Goal: Task Accomplishment & Management: Manage account settings

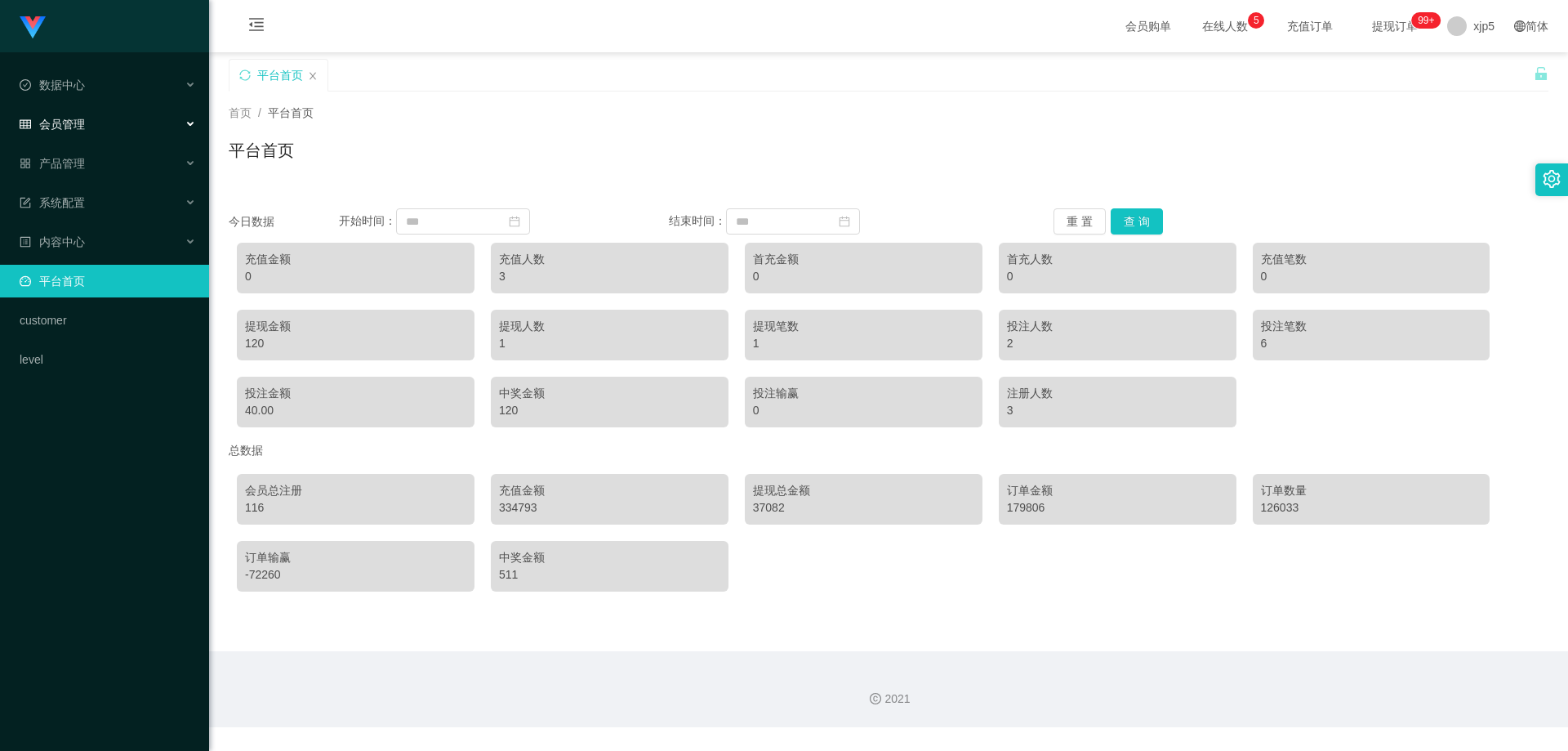
click at [80, 133] on div "会员管理" at bounding box center [104, 125] width 209 height 33
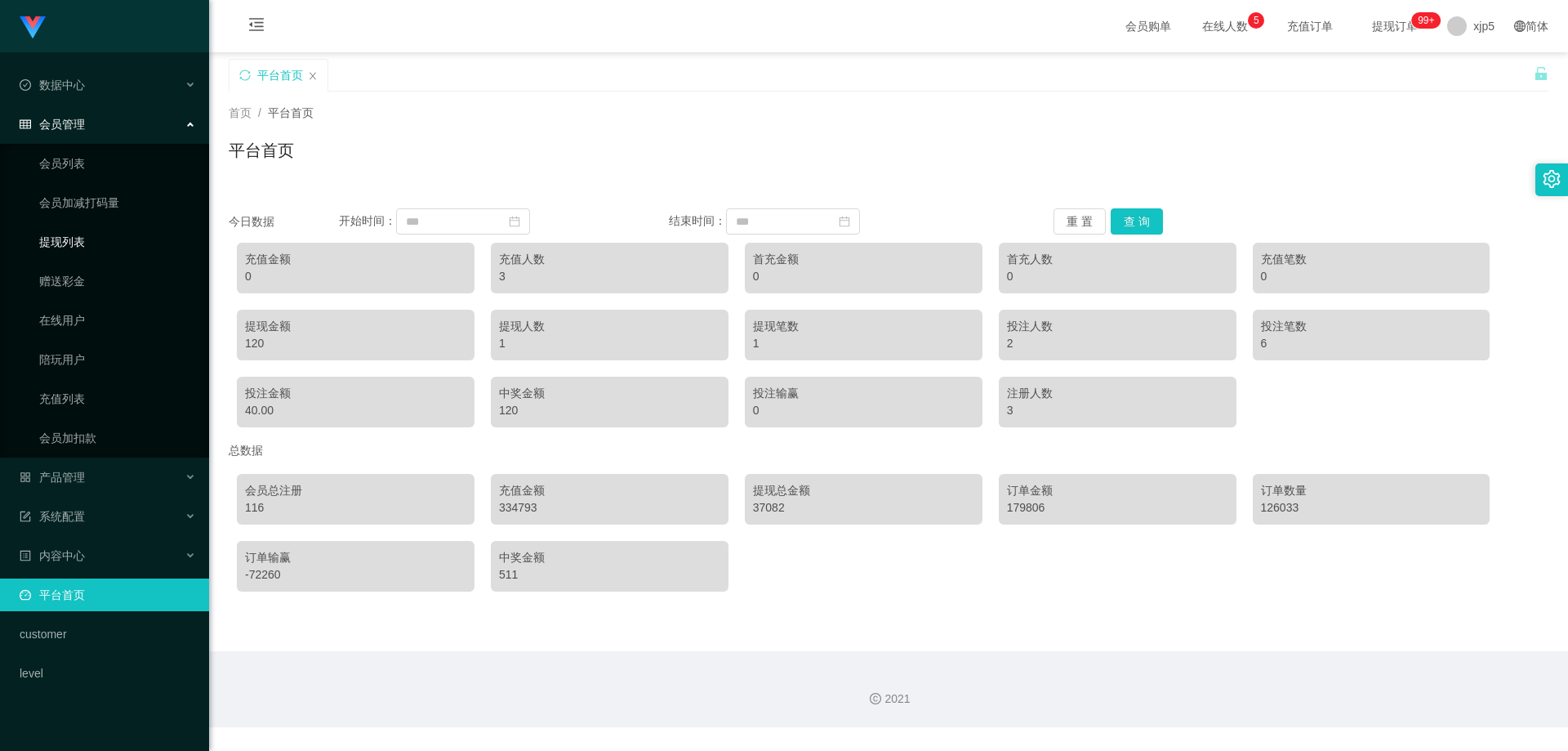
click at [81, 243] on link "提现列表" at bounding box center [117, 242] width 157 height 33
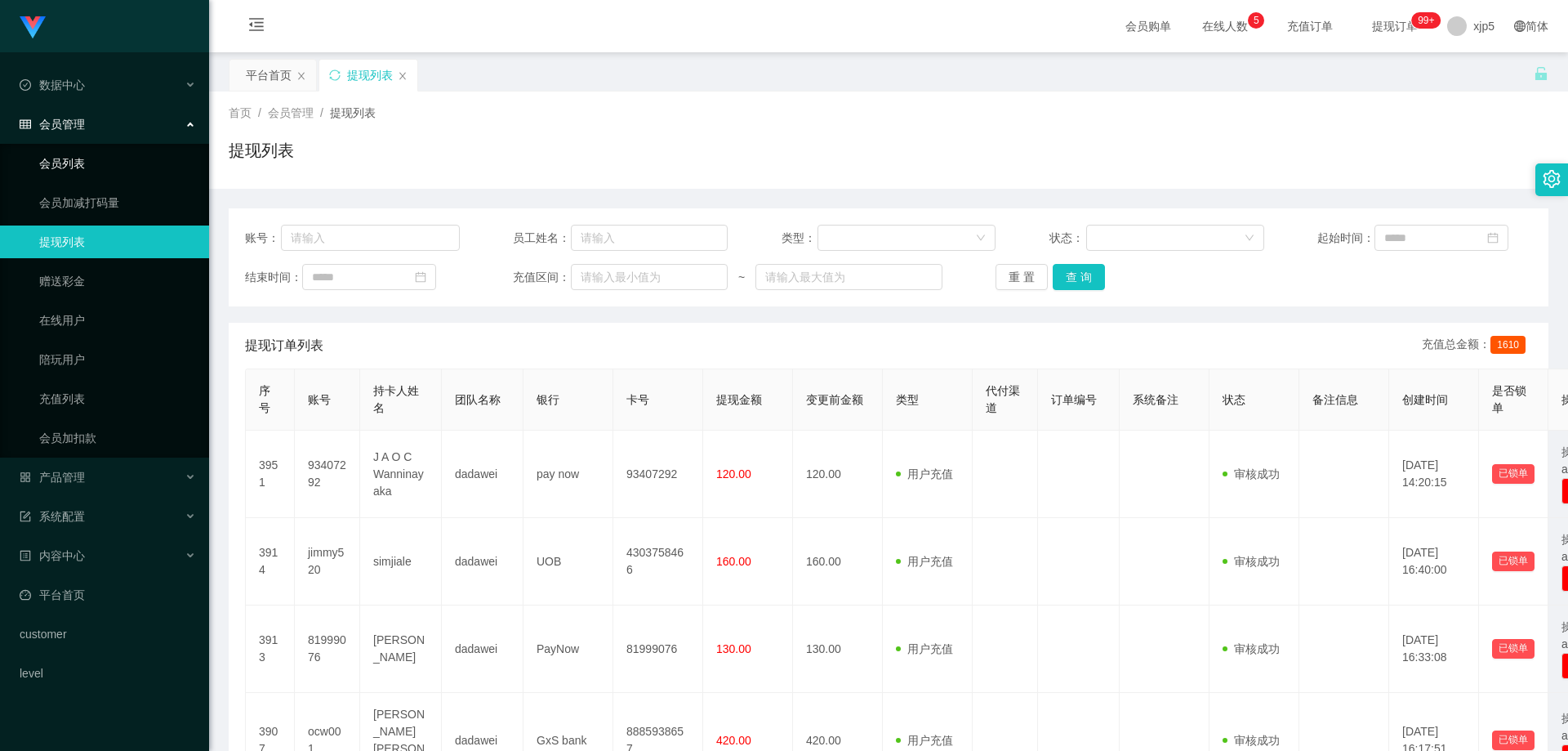
click at [77, 168] on link "会员列表" at bounding box center [117, 164] width 157 height 33
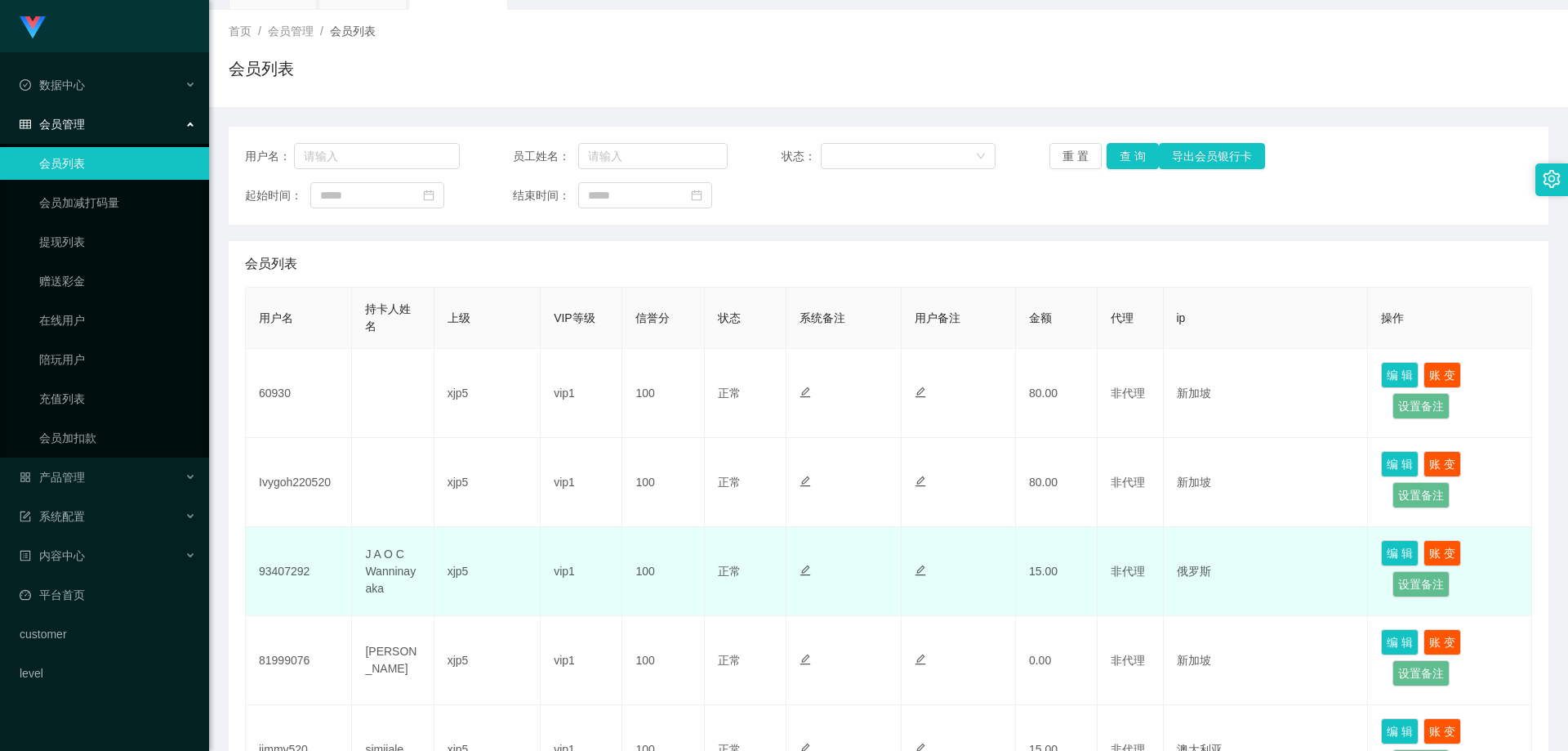
scroll to position [163, 0]
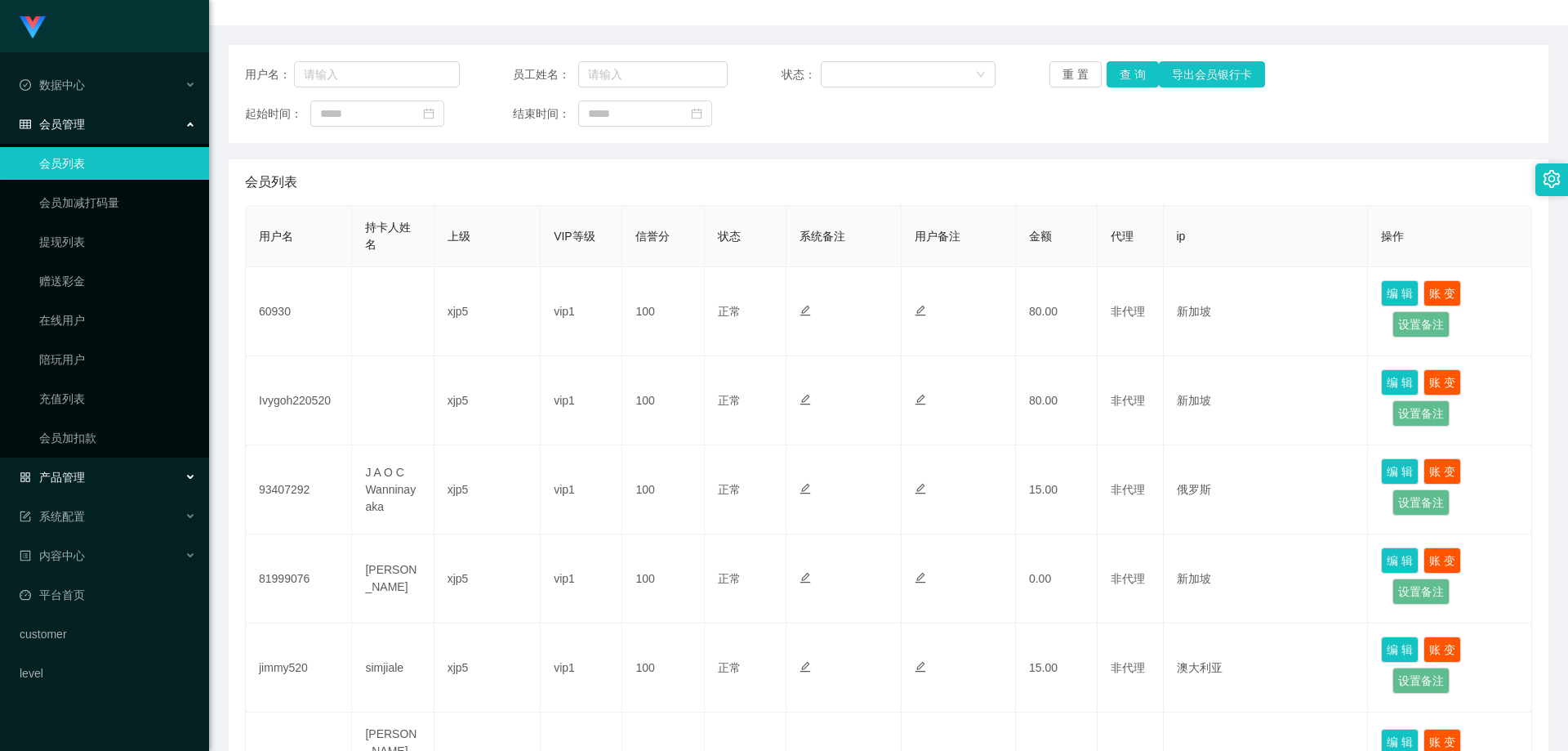
click at [87, 471] on div "产品管理" at bounding box center [104, 477] width 209 height 33
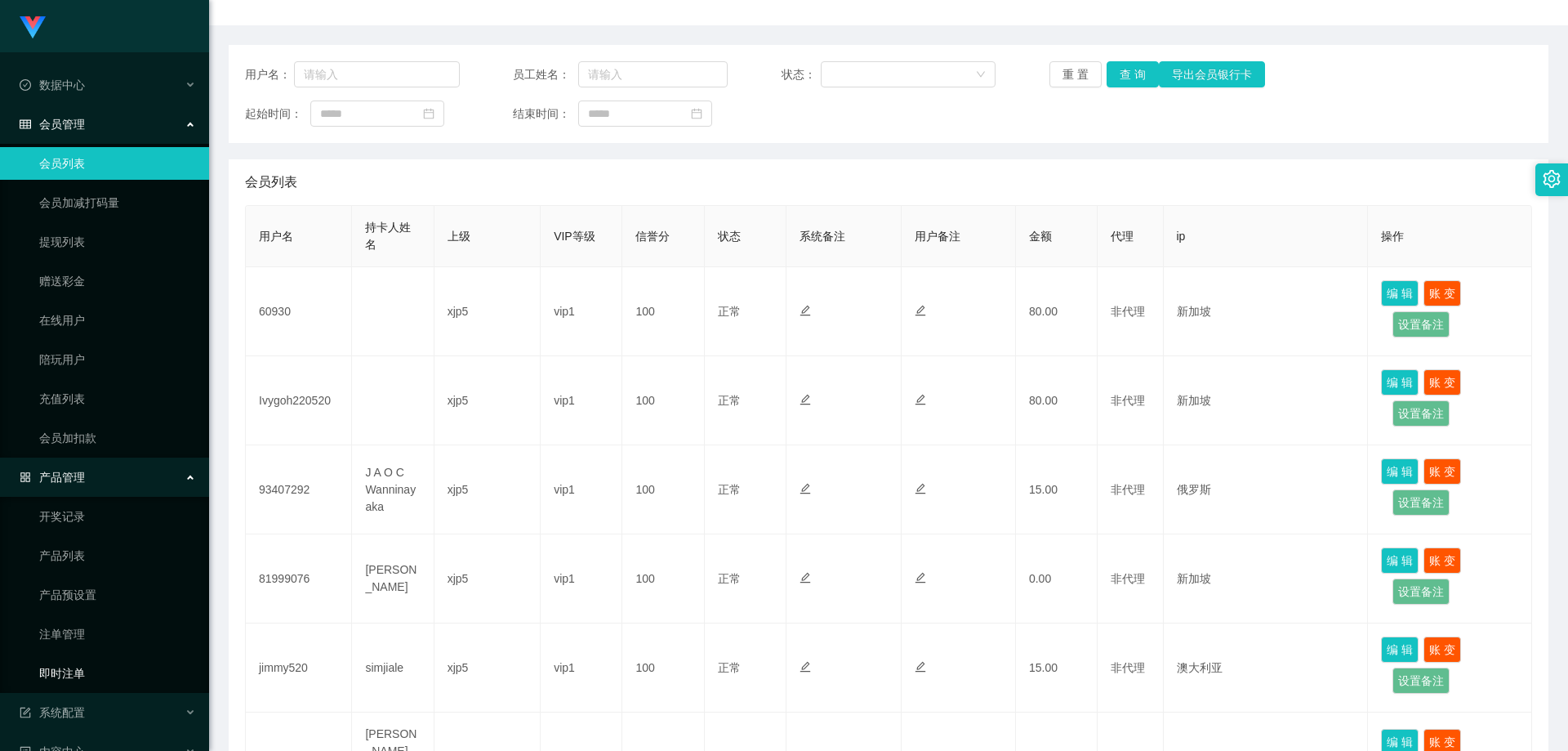
click at [95, 669] on link "即时注单" at bounding box center [117, 673] width 157 height 33
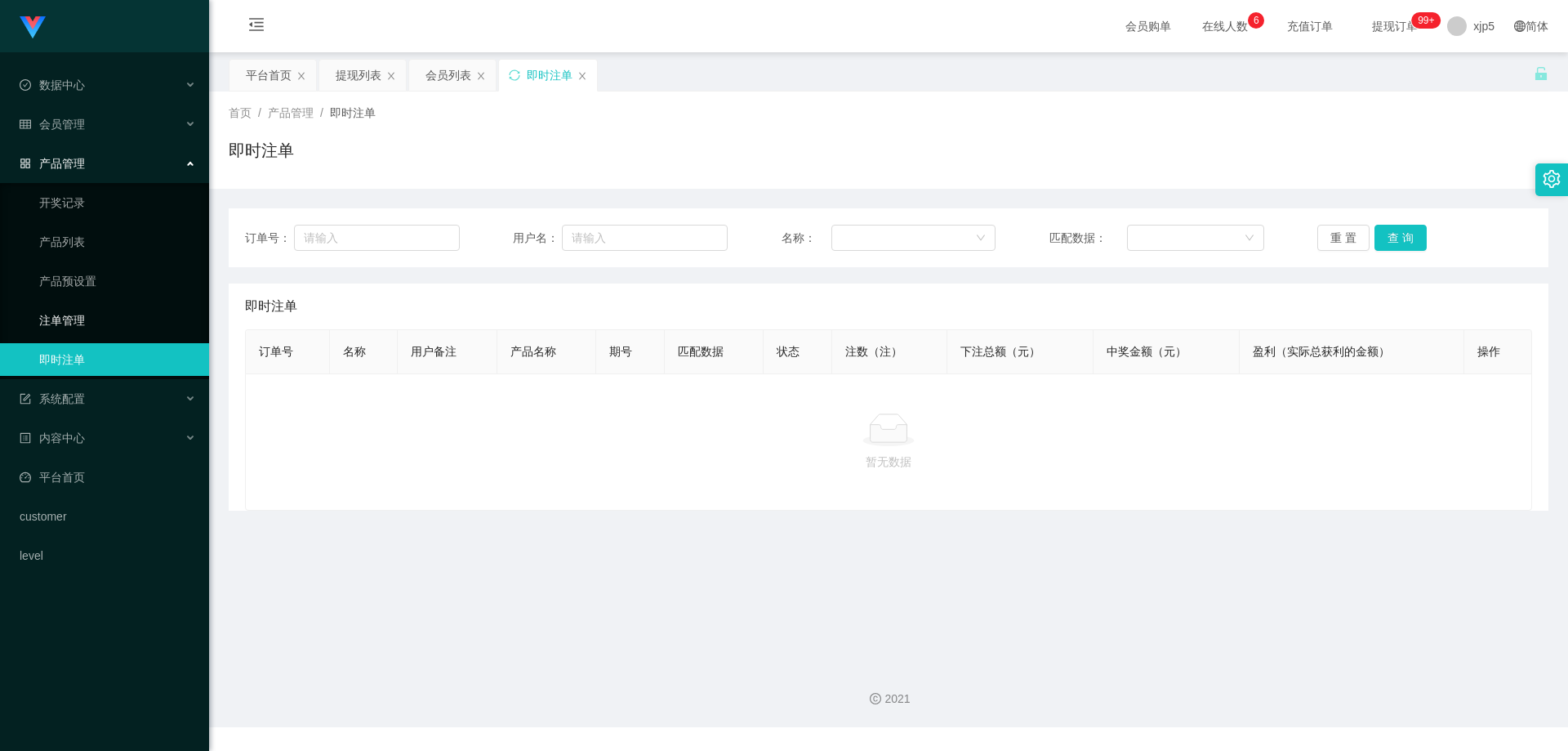
click at [113, 311] on link "注单管理" at bounding box center [117, 321] width 157 height 33
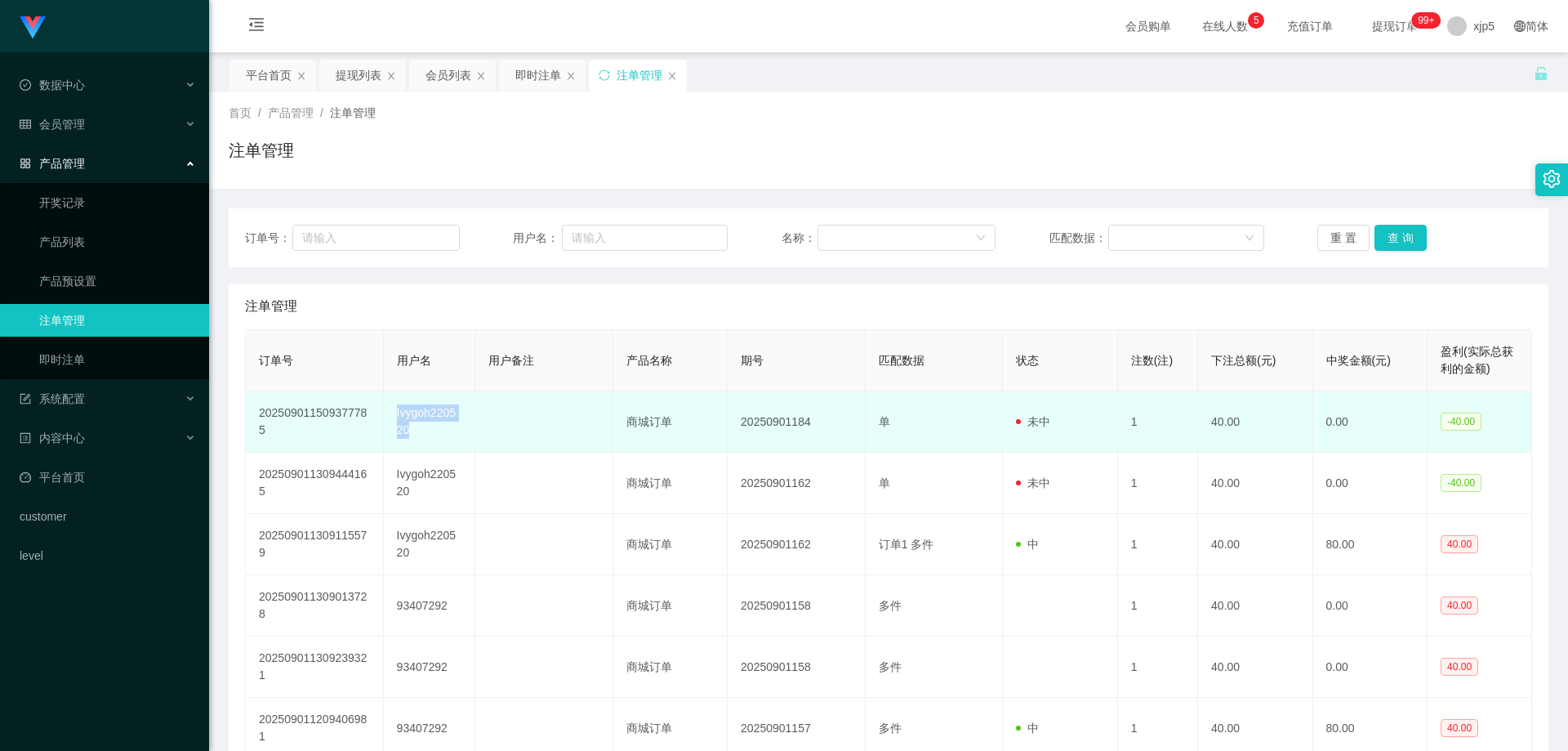
drag, startPoint x: 436, startPoint y: 439, endPoint x: 395, endPoint y: 417, distance: 46.5
click at [395, 417] on td "Ivygoh220520" at bounding box center [429, 421] width 92 height 61
copy td "Ivygoh220520"
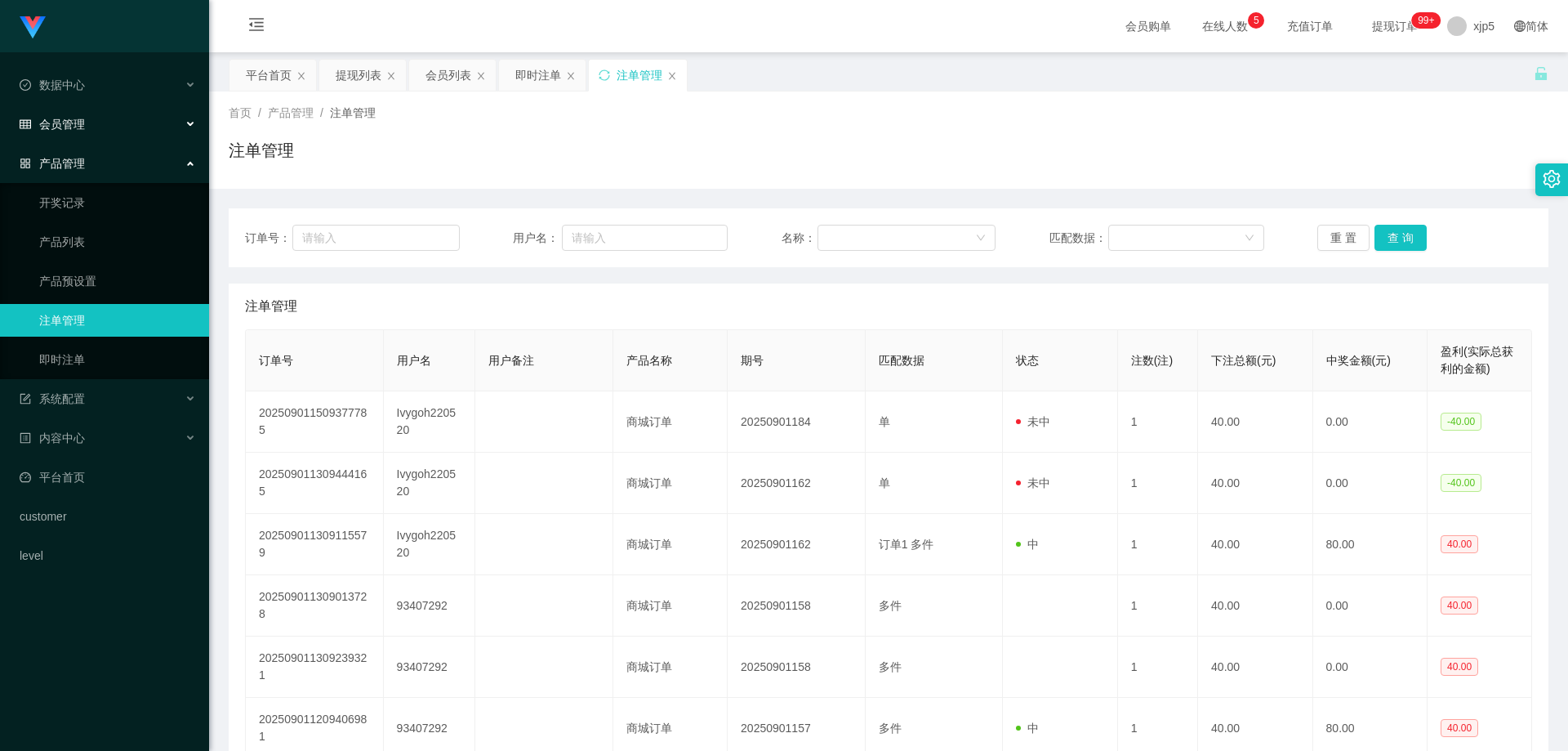
click at [101, 124] on div "会员管理" at bounding box center [104, 125] width 209 height 33
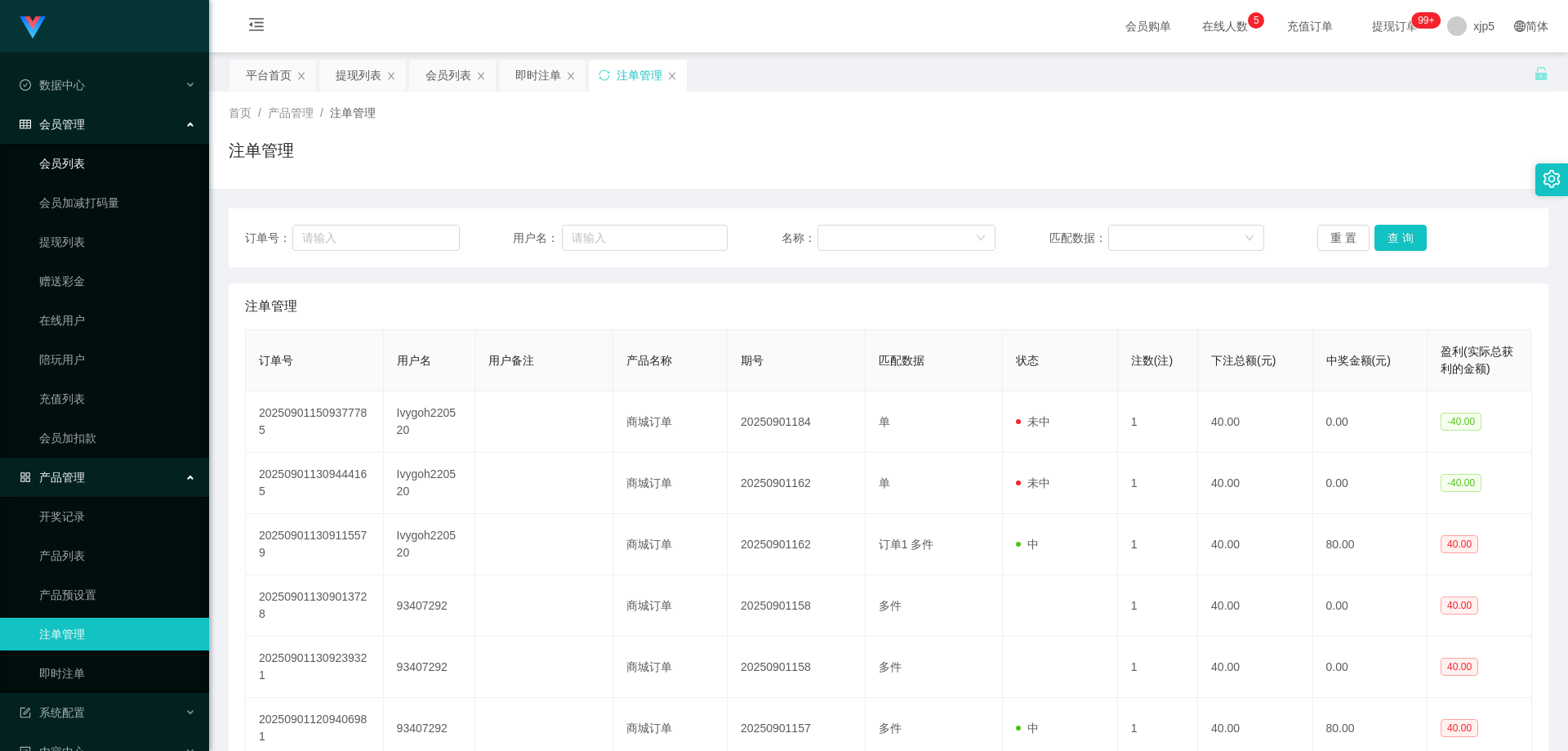
click at [96, 165] on link "会员列表" at bounding box center [117, 164] width 157 height 33
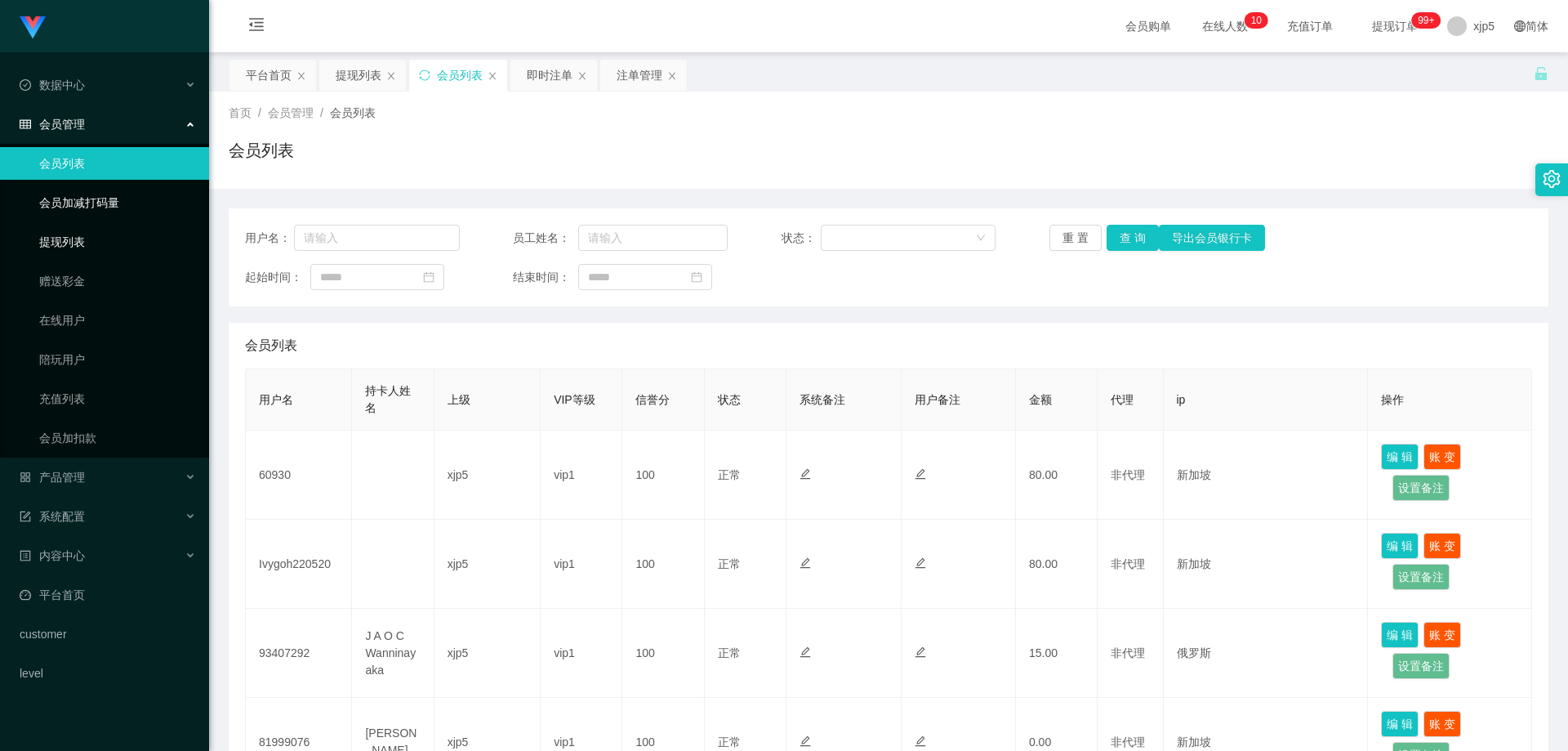
click at [85, 238] on link "提现列表" at bounding box center [117, 242] width 157 height 33
click at [72, 247] on link "提现列表" at bounding box center [117, 242] width 157 height 33
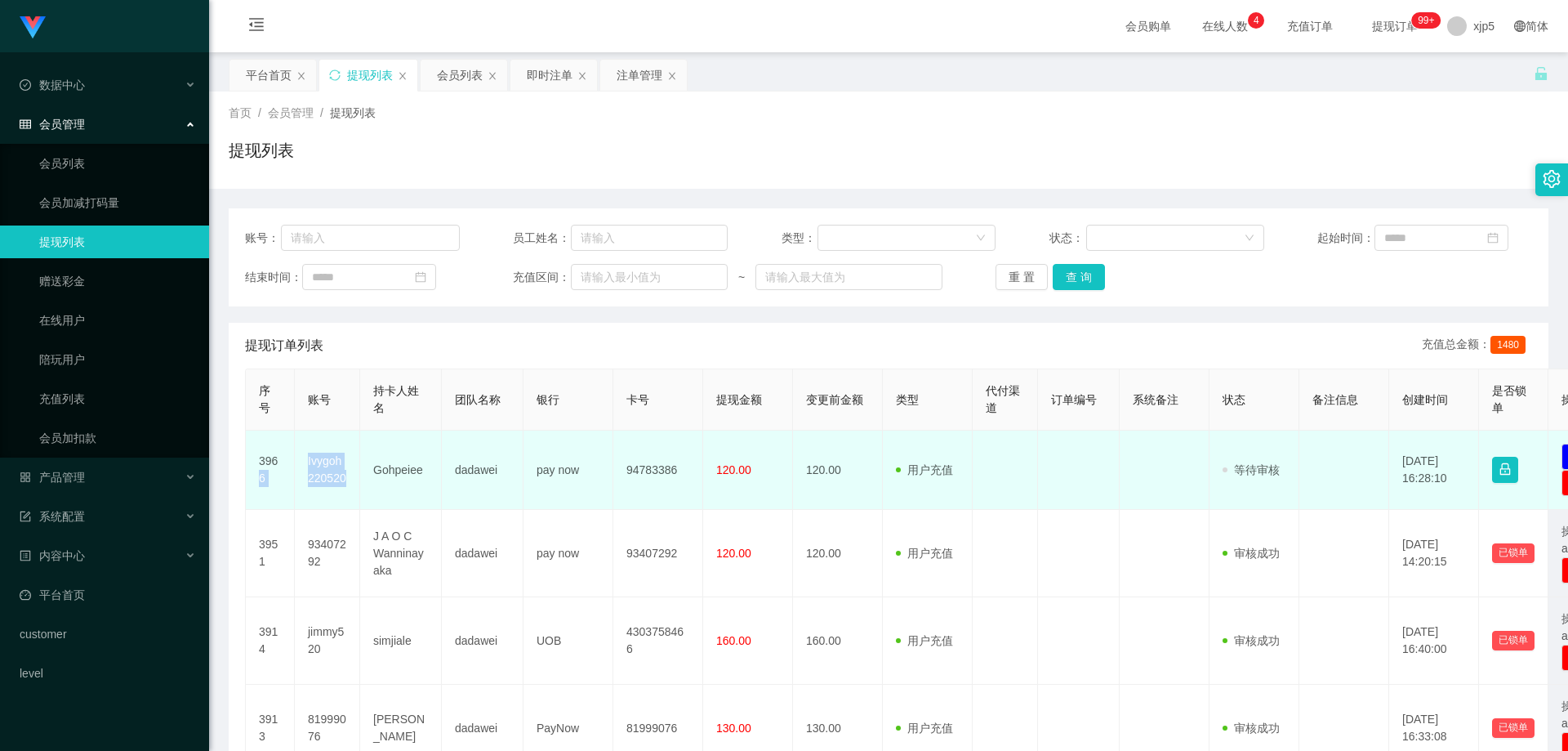
drag, startPoint x: 346, startPoint y: 477, endPoint x: 293, endPoint y: 456, distance: 57.0
click at [293, 456] on tr "3966 Ivygoh220520 Gohpeiee dadawei pay now 94783386 120.00 120.00 用户充值 人工扣款 审核驳…" at bounding box center [952, 470] width 1411 height 80
click at [324, 483] on td "Ivygoh220520" at bounding box center [327, 470] width 65 height 80
drag, startPoint x: 302, startPoint y: 460, endPoint x: 351, endPoint y: 487, distance: 55.9
click at [351, 487] on td "Ivygoh220520" at bounding box center [327, 470] width 65 height 80
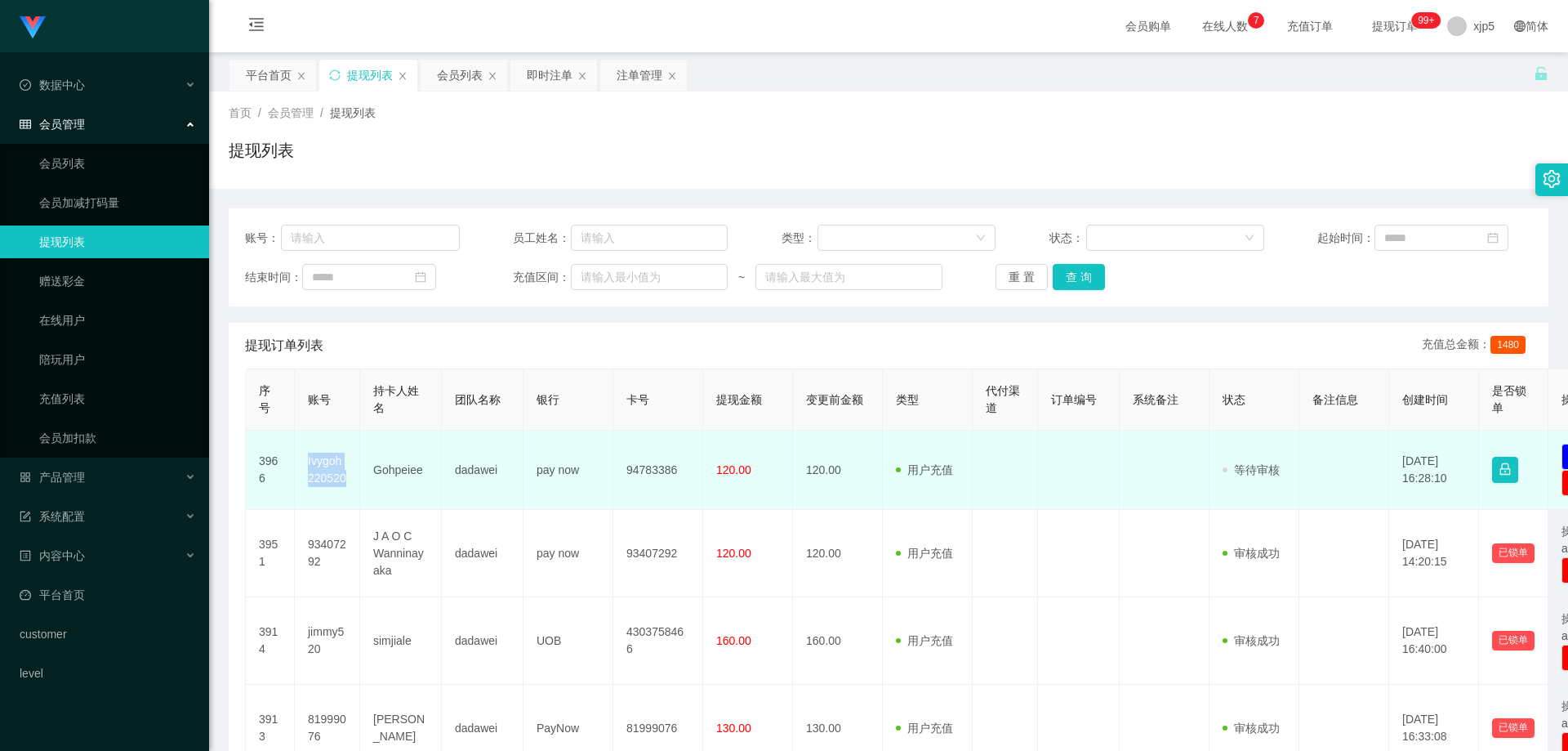
copy td "Ivygoh220520"
